Goal: Information Seeking & Learning: Compare options

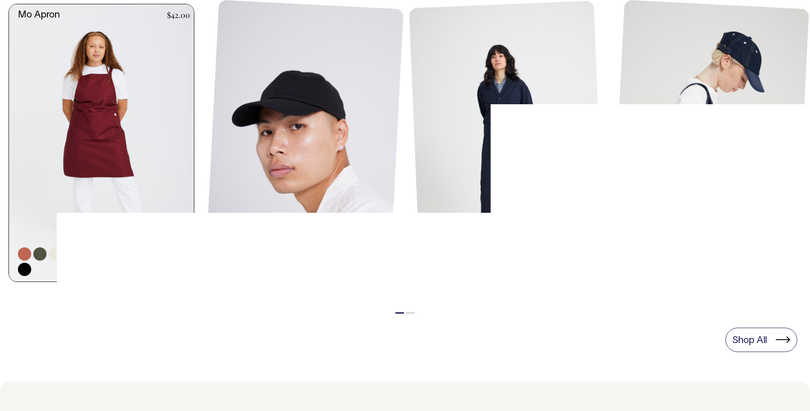
scroll to position [427, 0]
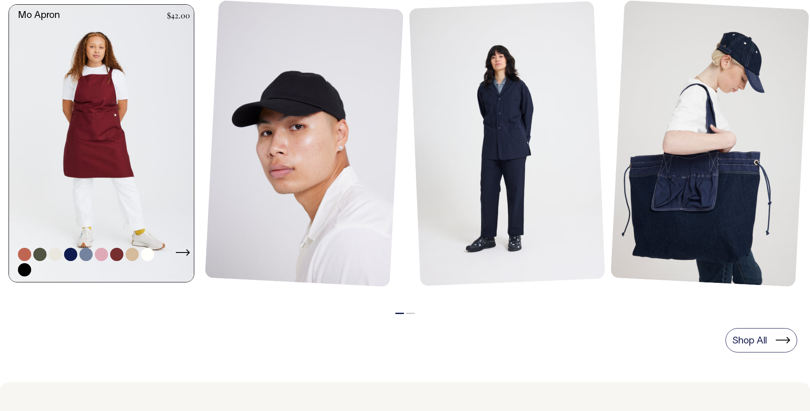
click at [135, 258] on link at bounding box center [132, 254] width 13 height 13
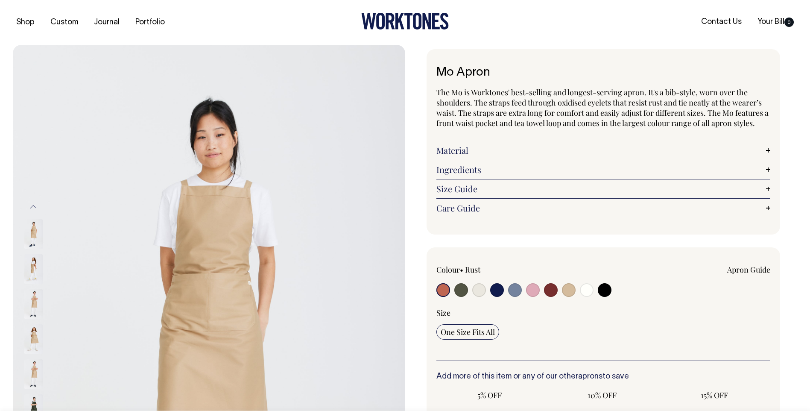
radio input "true"
select select "Khaki"
click at [546, 293] on input "radio" at bounding box center [551, 290] width 14 height 14
radio input "true"
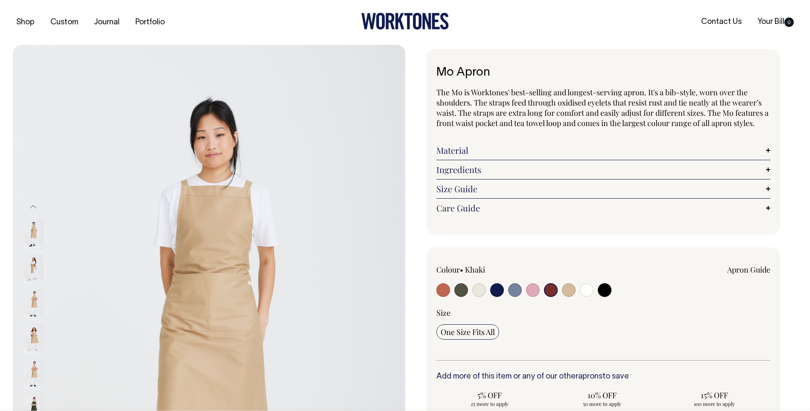
radio input "true"
select select "Burgundy"
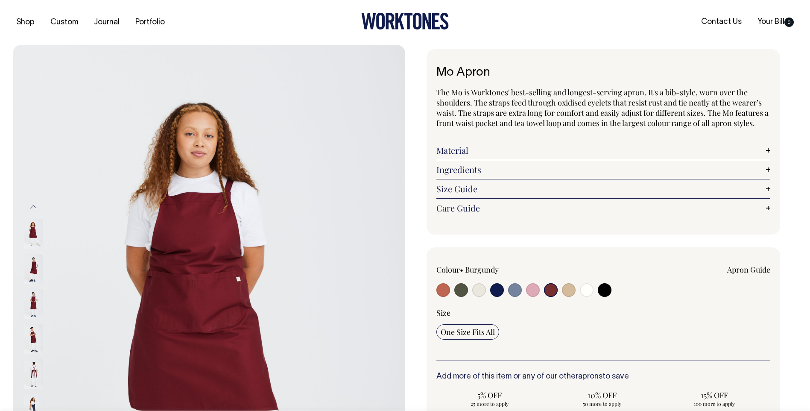
click at [607, 293] on input "radio" at bounding box center [605, 290] width 14 height 14
radio input "true"
select select "Black"
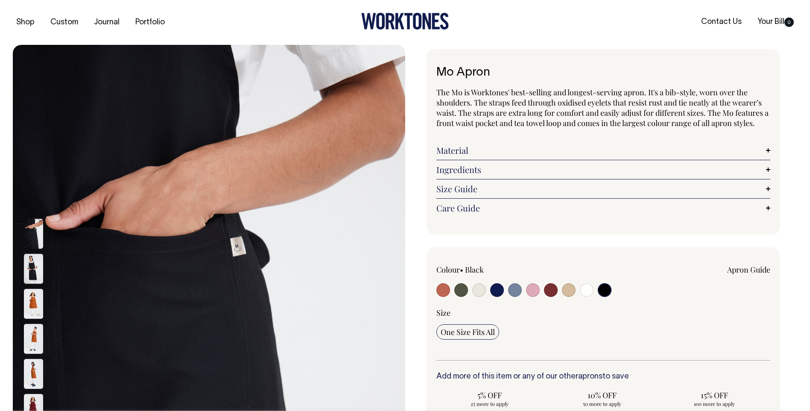
click at [443, 290] on input "radio" at bounding box center [444, 290] width 14 height 14
radio input "true"
select select "Rust"
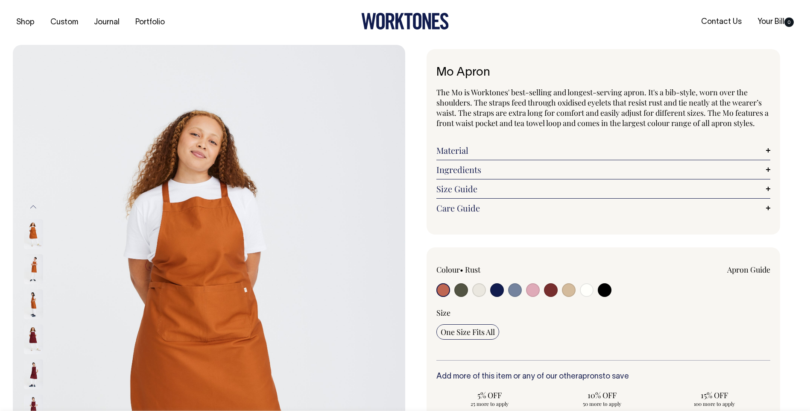
click at [465, 293] on input "radio" at bounding box center [462, 290] width 14 height 14
radio input "true"
select select "Olive"
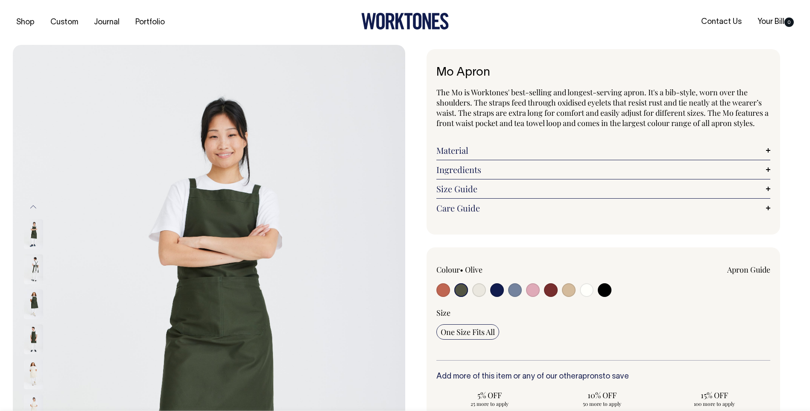
click at [481, 293] on input "radio" at bounding box center [479, 290] width 14 height 14
radio input "true"
radio input "false"
select select "Natural"
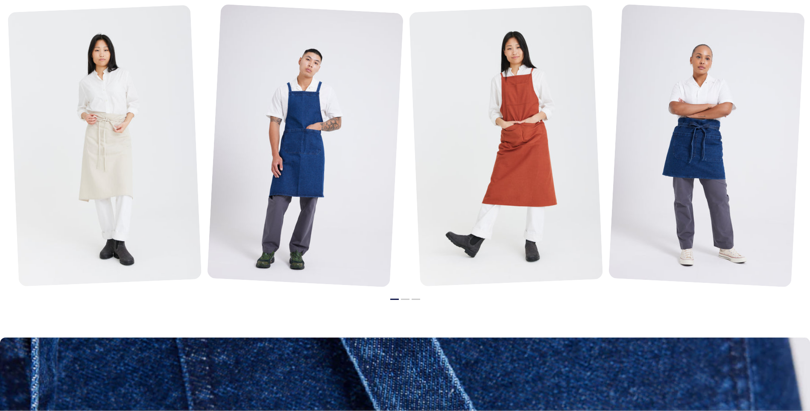
scroll to position [1068, 0]
click at [404, 298] on li "2" at bounding box center [405, 297] width 9 height 10
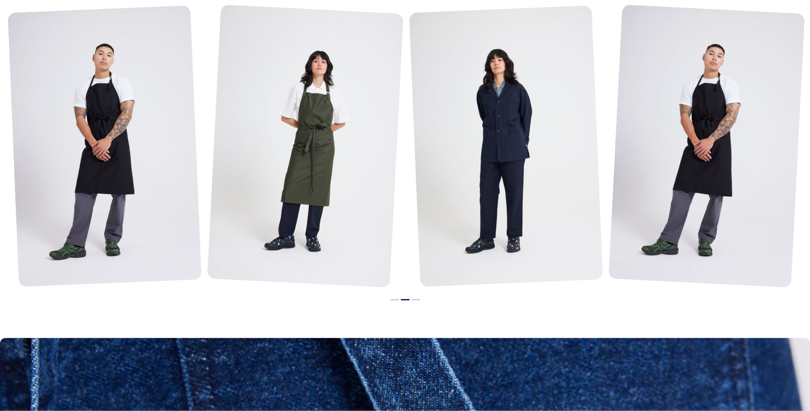
click at [412, 299] on button "3" at bounding box center [416, 299] width 9 height 1
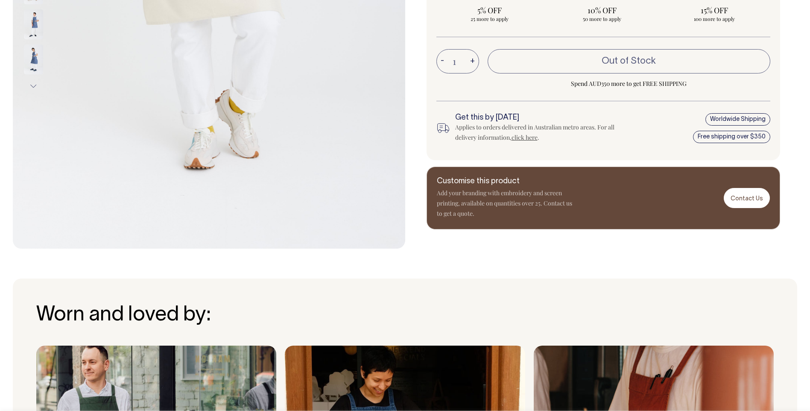
scroll to position [384, 0]
